Goal: Register for event/course

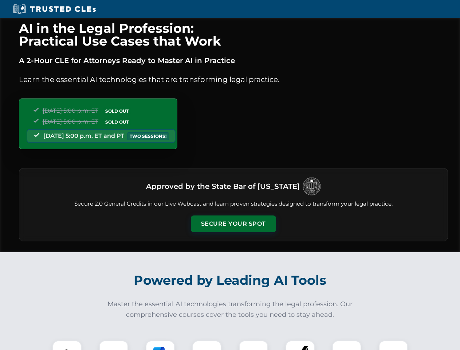
click at [233, 224] on button "Secure Your Spot" at bounding box center [233, 223] width 85 height 17
click at [67, 345] on img at bounding box center [66, 354] width 21 height 21
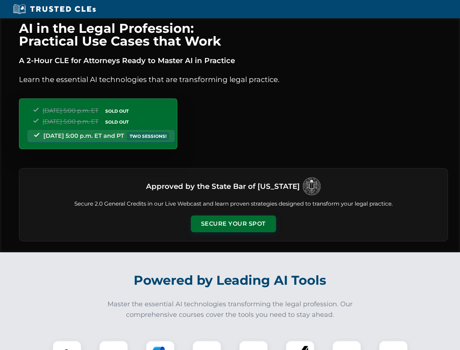
scroll to position [632, 0]
